Goal: Find specific fact: Find specific fact

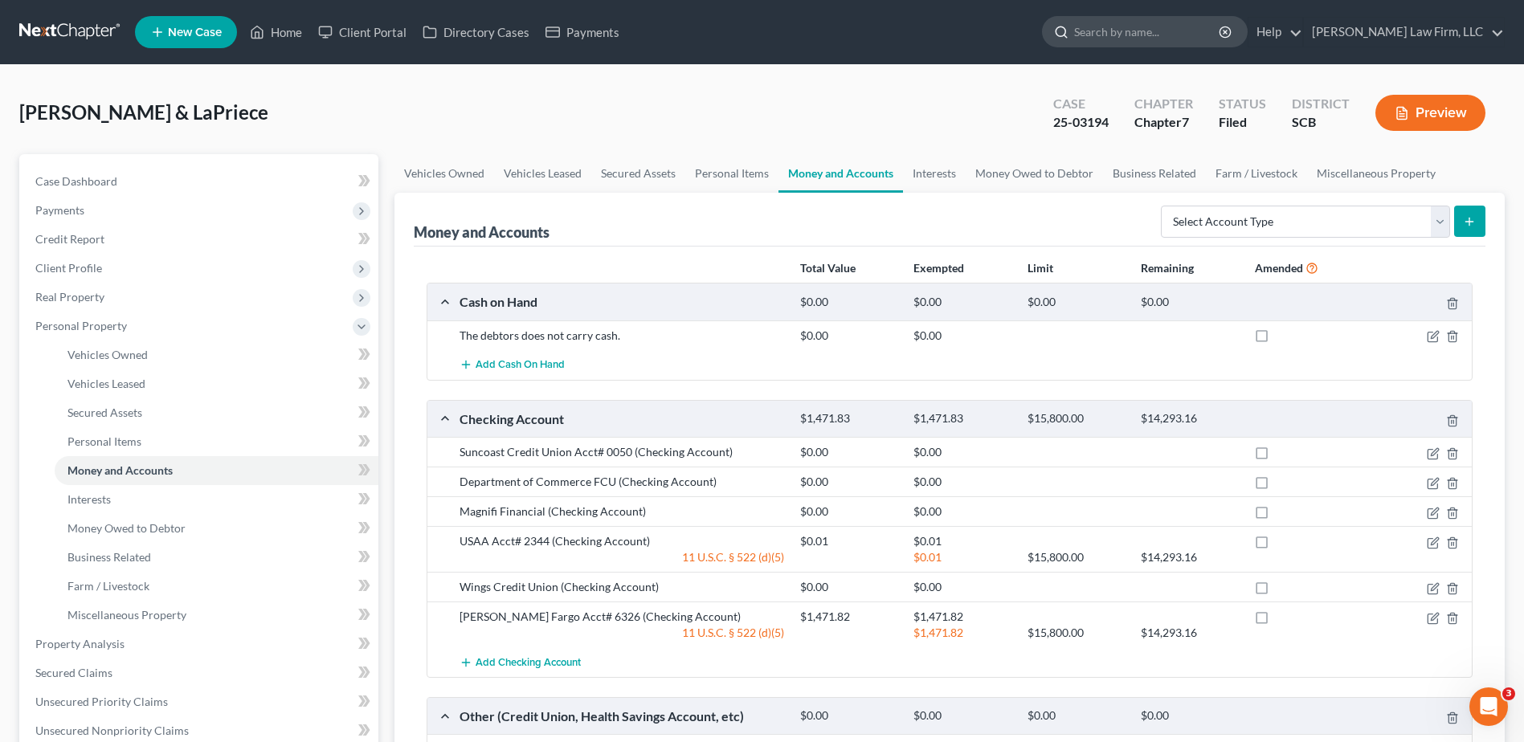
click at [1162, 29] on input "search" at bounding box center [1147, 32] width 147 height 30
type input "[PERSON_NAME]"
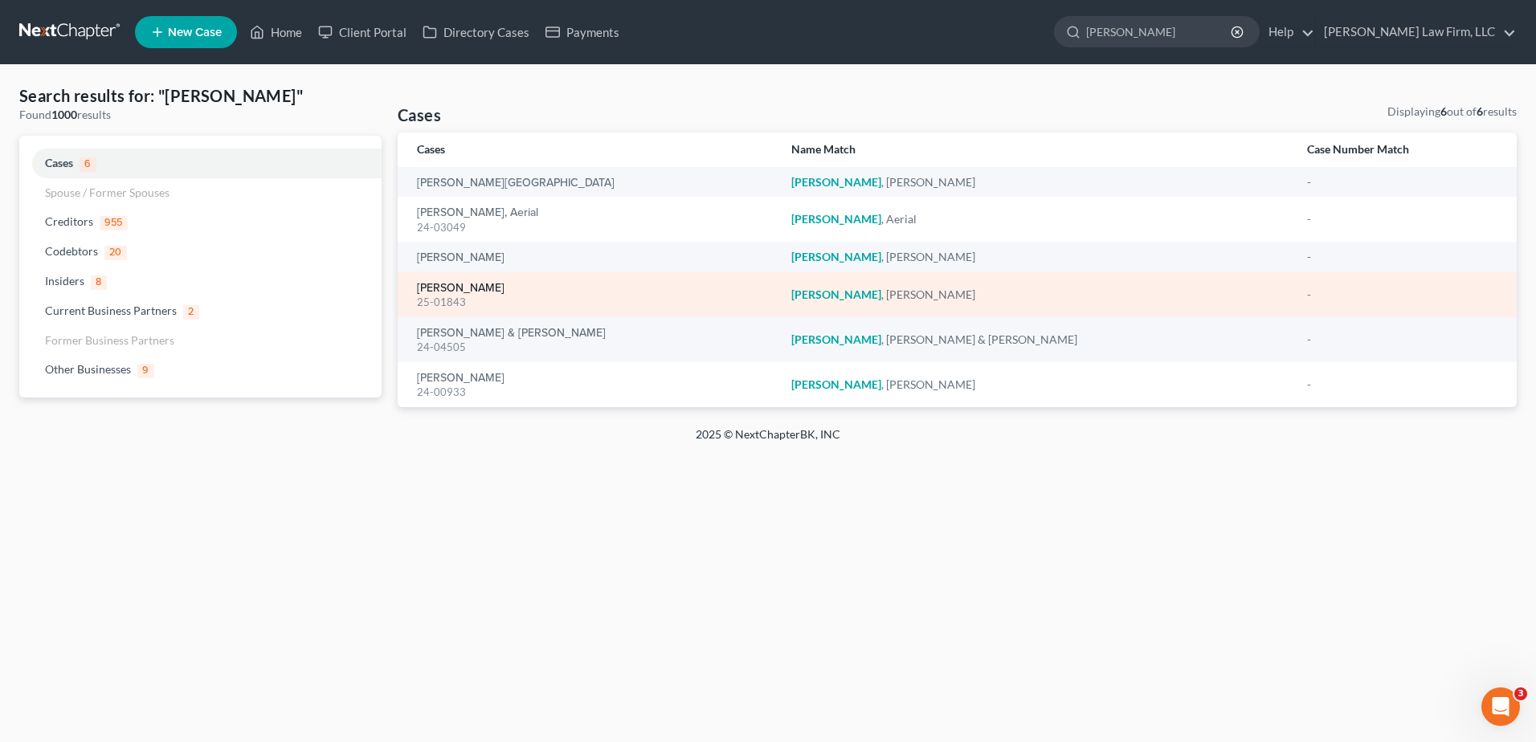
click at [451, 285] on link "[PERSON_NAME]" at bounding box center [461, 288] width 88 height 11
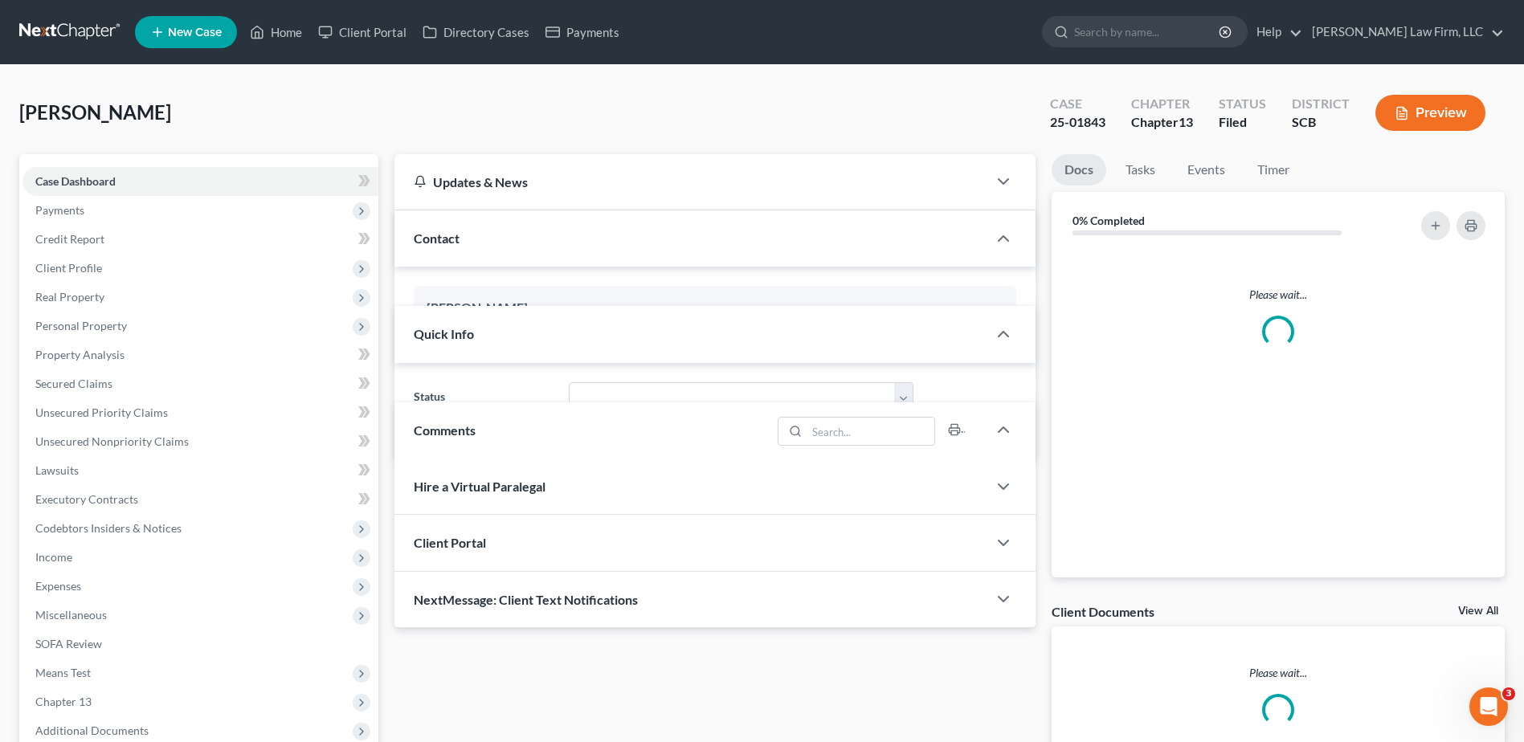
select select "3"
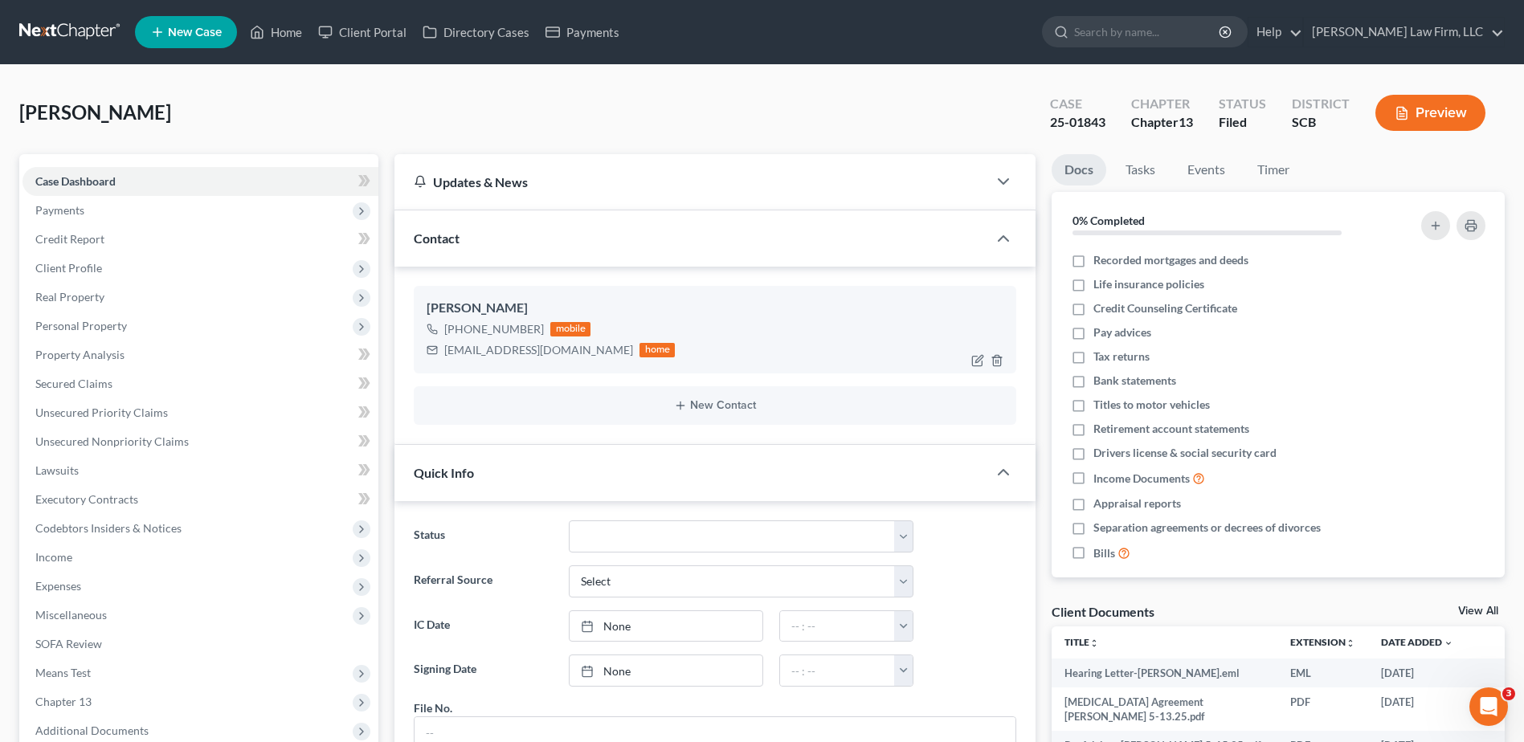
scroll to position [300, 0]
drag, startPoint x: 446, startPoint y: 350, endPoint x: 543, endPoint y: 359, distance: 97.6
click at [543, 359] on div "[EMAIL_ADDRESS][DOMAIN_NAME] home" at bounding box center [551, 350] width 248 height 21
copy div "[EMAIL_ADDRESS][DOMAIN_NAME]"
